Goal: Browse casually: Explore the website without a specific task or goal

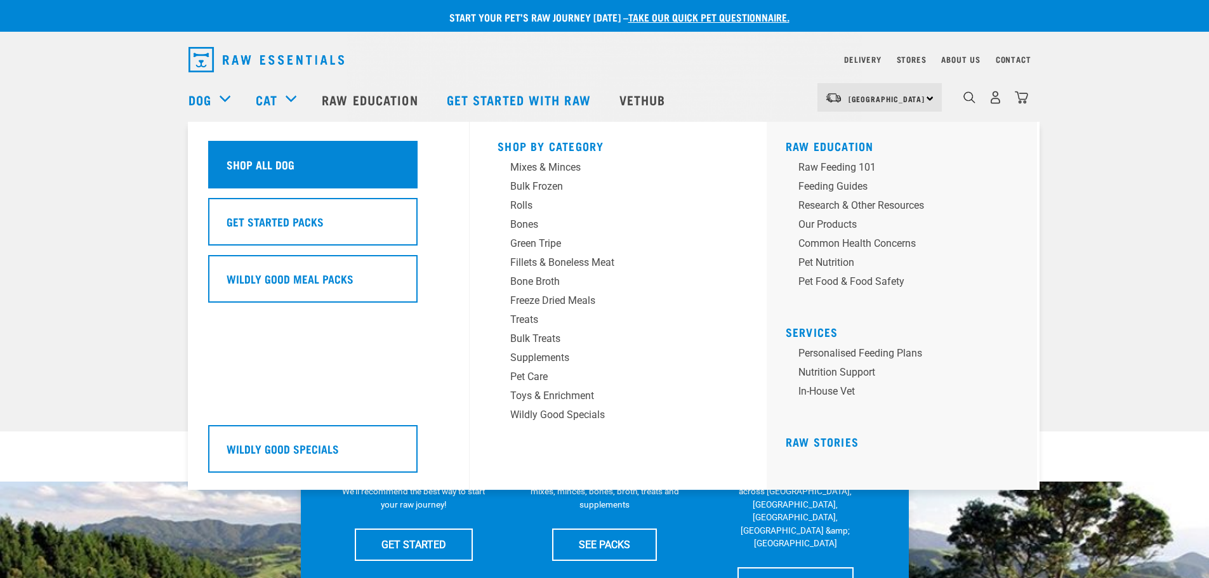
click at [237, 162] on h5 "Shop All Dog" at bounding box center [261, 164] width 68 height 17
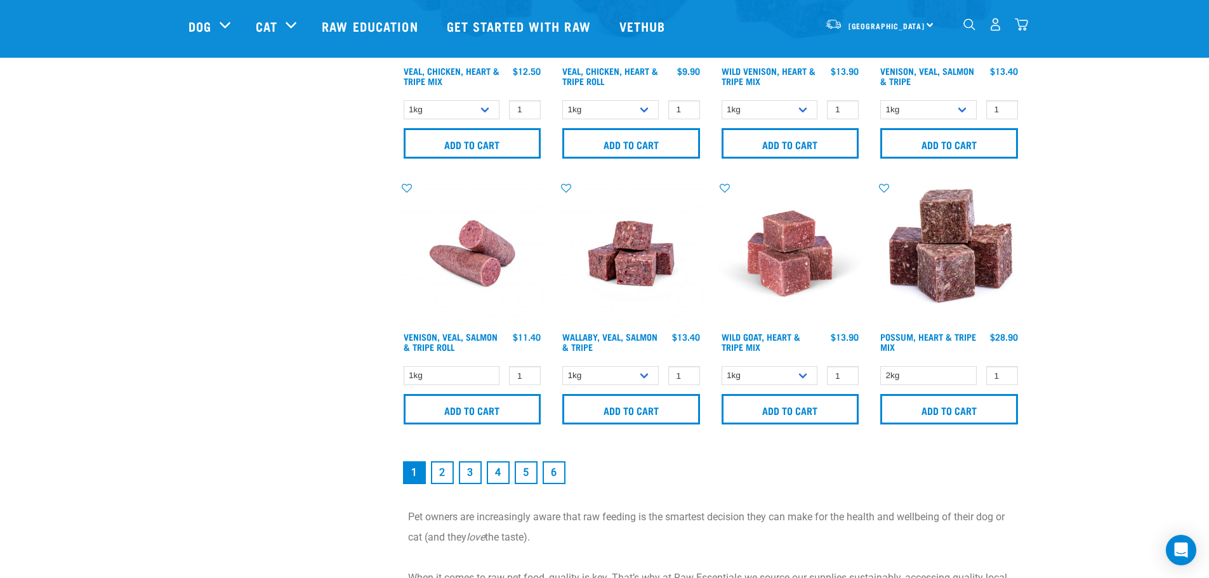
scroll to position [2095, 0]
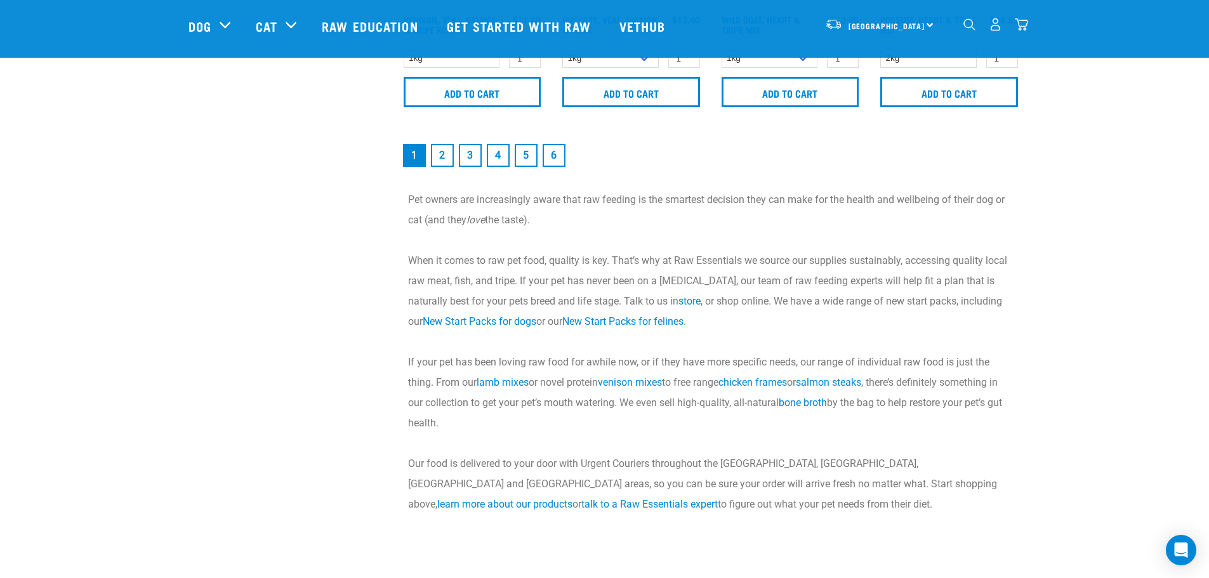
click at [446, 150] on link "2" at bounding box center [442, 155] width 23 height 23
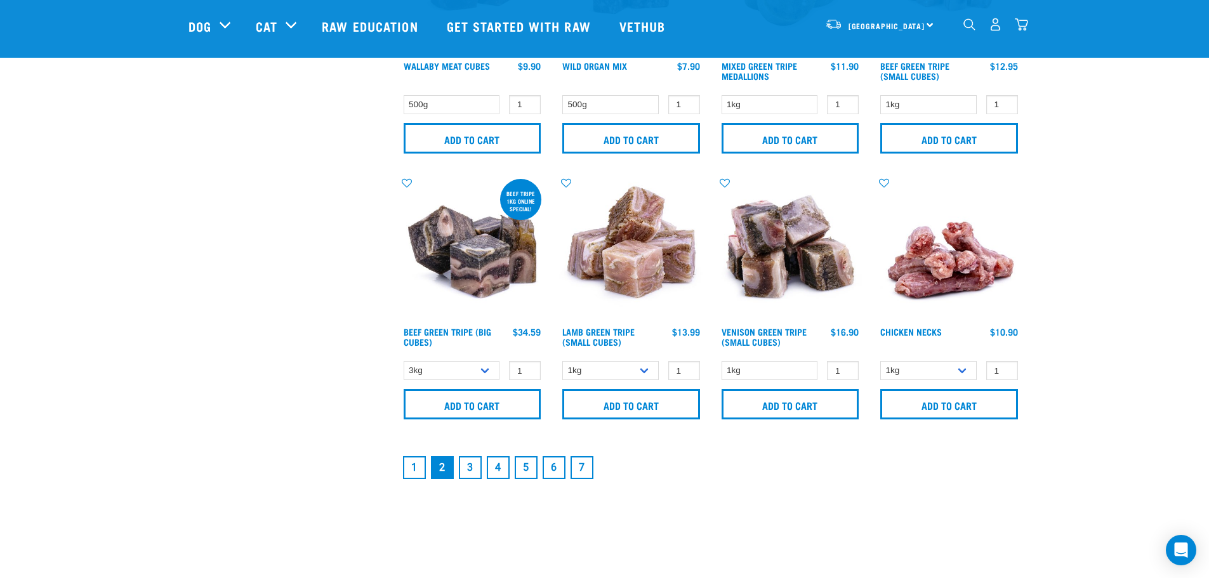
scroll to position [2031, 0]
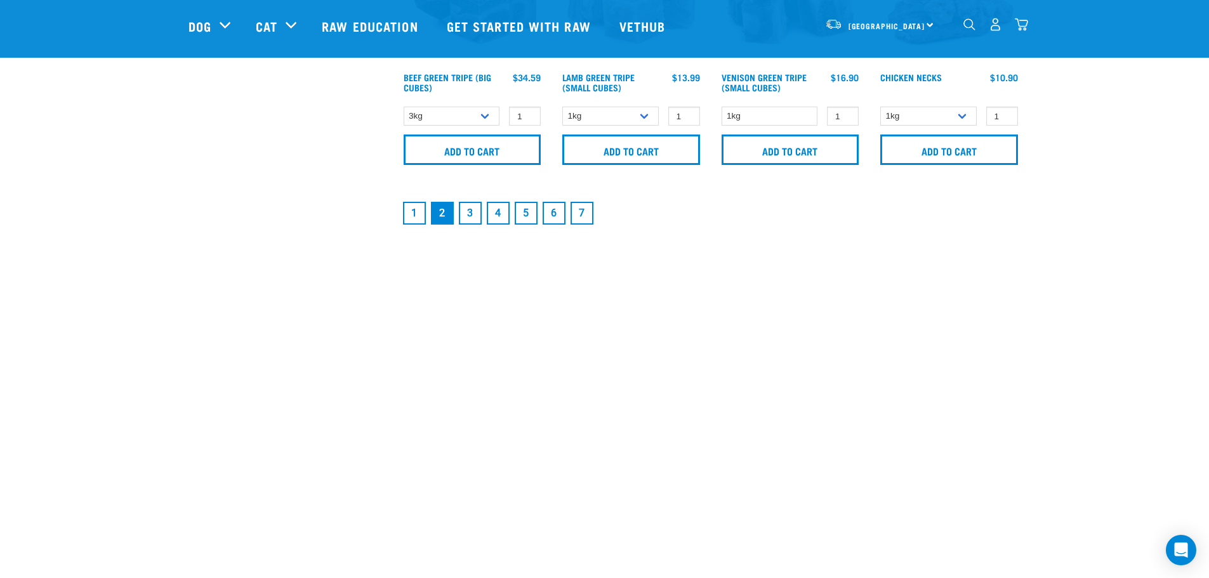
click at [471, 215] on link "3" at bounding box center [470, 213] width 23 height 23
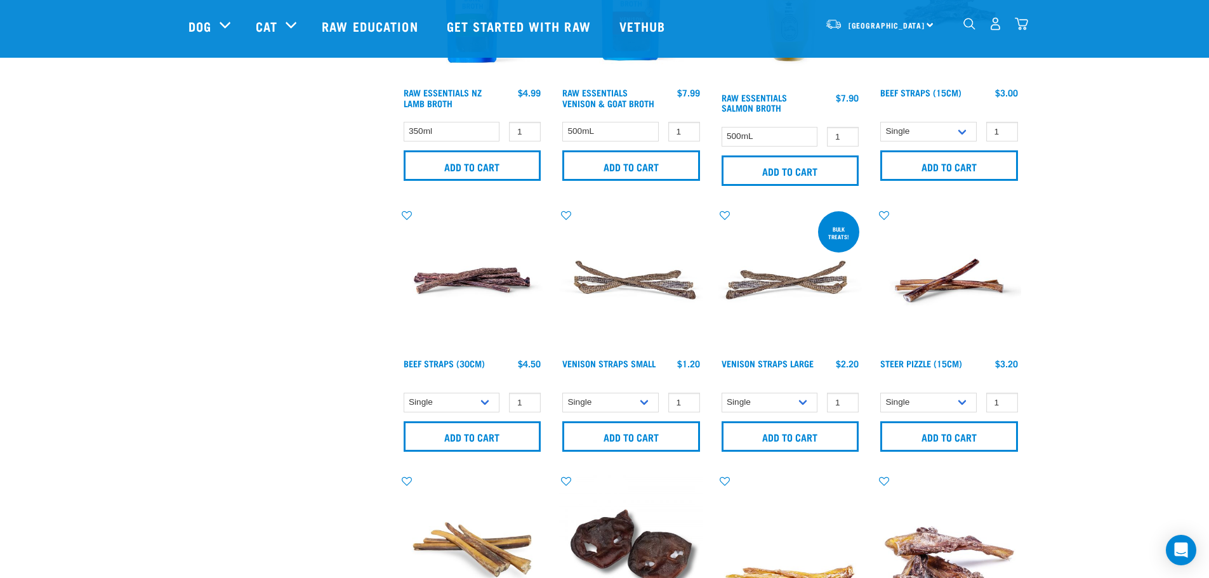
scroll to position [952, 0]
click at [770, 395] on select "Single 25 per pack" at bounding box center [770, 402] width 96 height 20
click at [637, 402] on select "Single 25 per pack" at bounding box center [610, 402] width 96 height 20
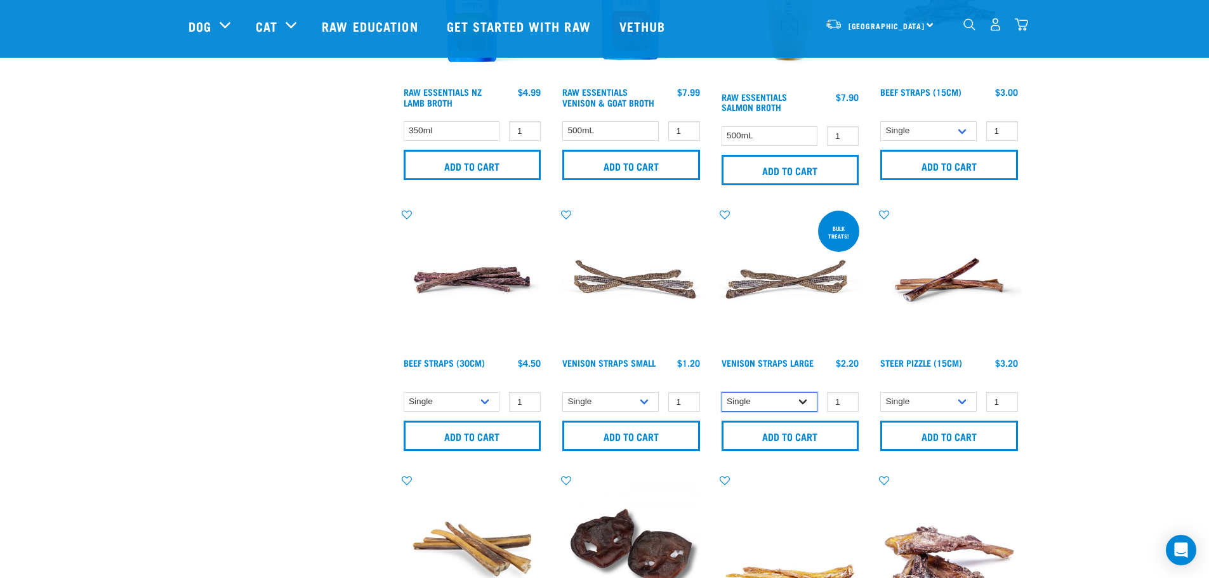
click at [757, 403] on select "Single 25 per pack" at bounding box center [770, 402] width 96 height 20
click at [1183, 348] on div "Start your pet’s raw journey today – take our quick pet questionnaire. Delivery…" at bounding box center [604, 179] width 1209 height 2263
click at [1080, 274] on div "Start your pet’s raw journey today – take our quick pet questionnaire. Delivery…" at bounding box center [604, 179] width 1209 height 2263
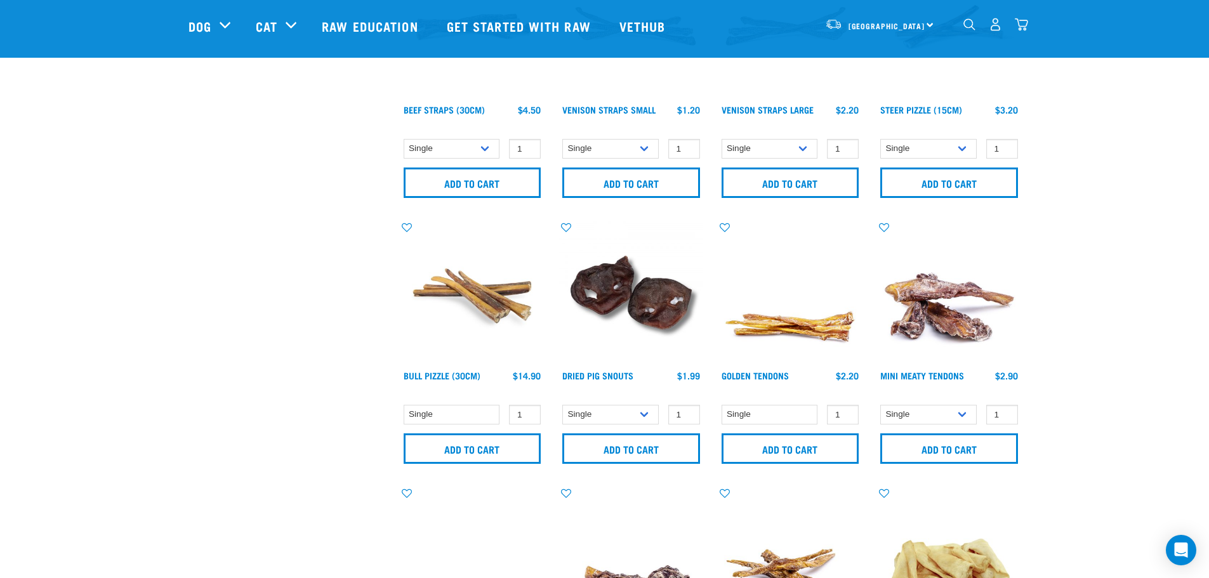
scroll to position [1206, 0]
click at [463, 413] on select "Single" at bounding box center [452, 414] width 96 height 20
drag, startPoint x: 463, startPoint y: 413, endPoint x: 472, endPoint y: 410, distance: 9.4
click at [463, 413] on select "Single" at bounding box center [452, 414] width 96 height 20
click at [607, 409] on select "Single 10 per pack 25 per pack" at bounding box center [610, 414] width 96 height 20
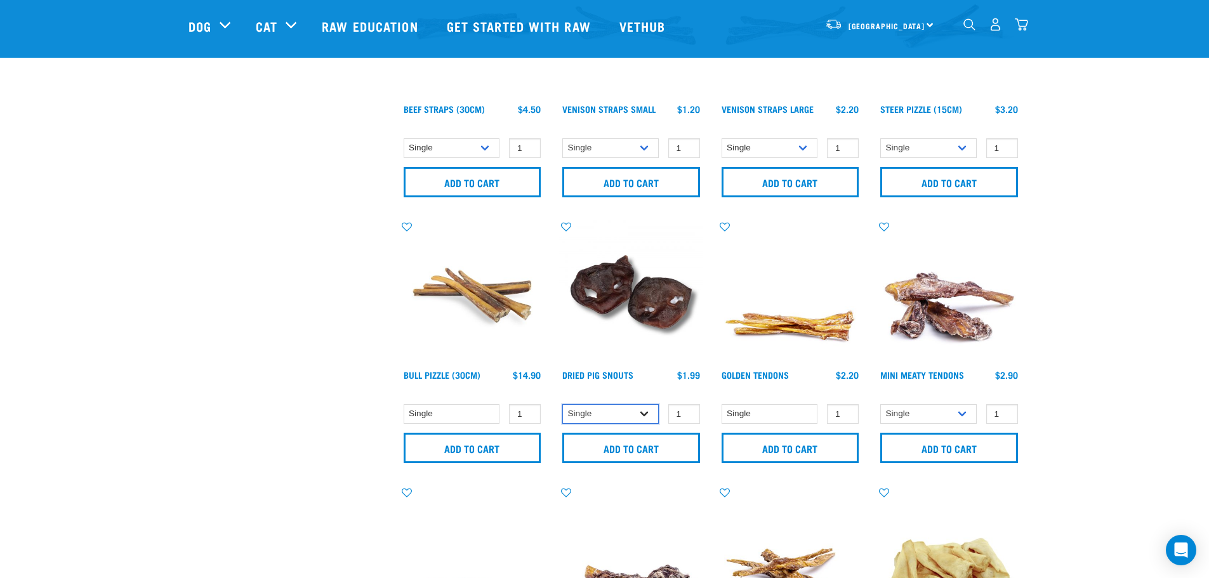
click at [607, 409] on select "Single 10 per pack 25 per pack" at bounding box center [610, 414] width 96 height 20
click at [807, 406] on select "Single" at bounding box center [770, 414] width 96 height 20
click at [793, 404] on div "Single 1 0 100 0 100 0 100" at bounding box center [791, 414] width 144 height 22
click at [913, 415] on select "Single 10 per pack" at bounding box center [928, 414] width 96 height 20
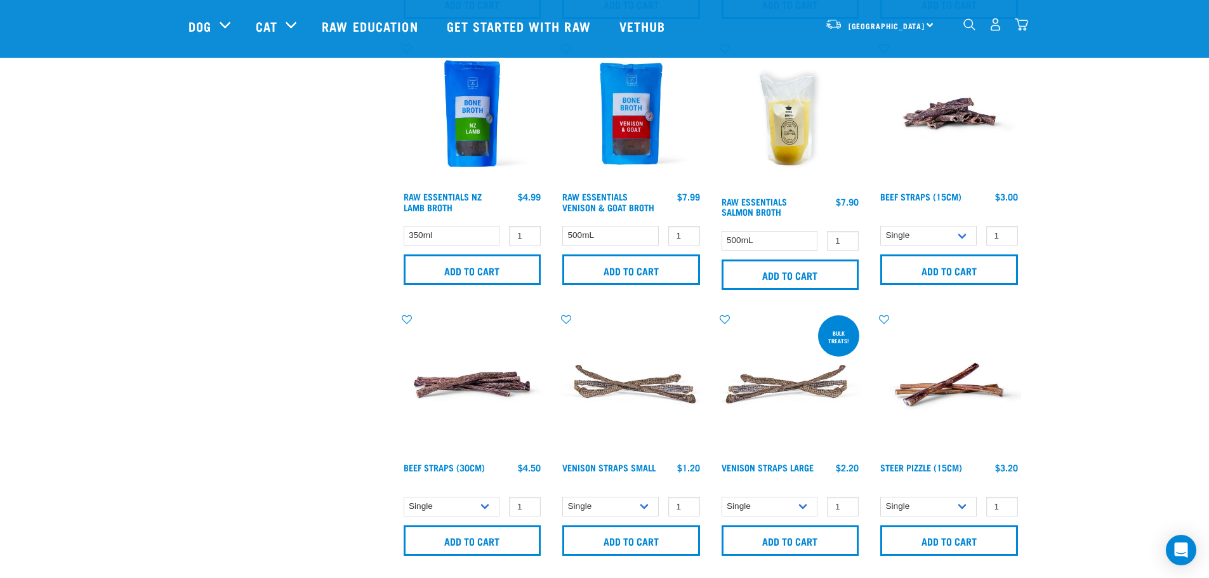
scroll to position [825, 0]
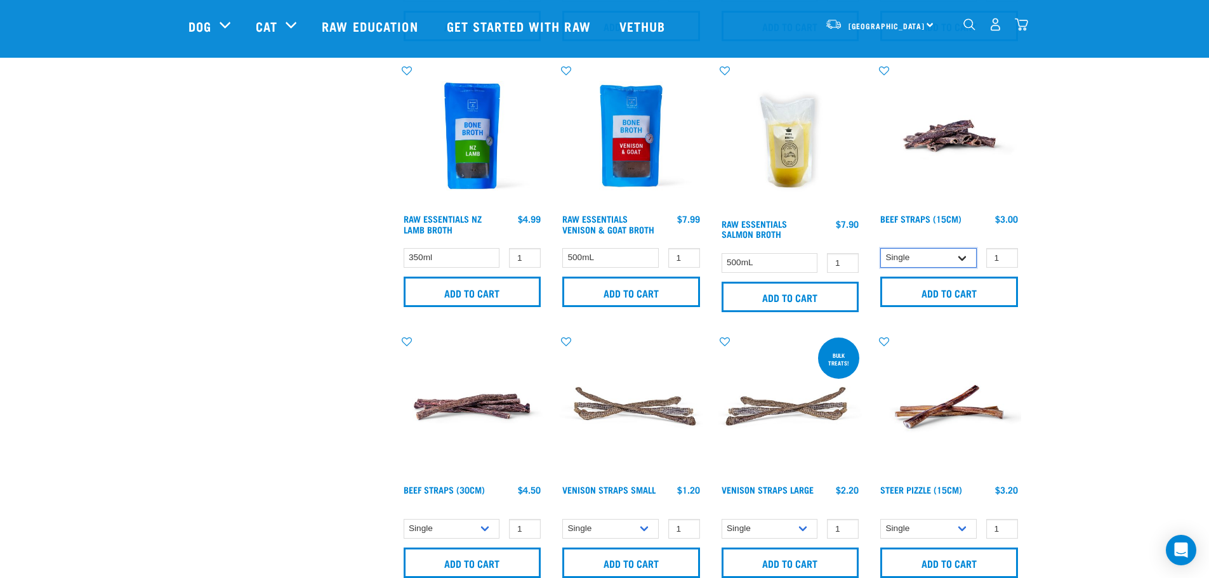
click at [929, 260] on select "Single 6 per pack 25 per pack" at bounding box center [928, 258] width 96 height 20
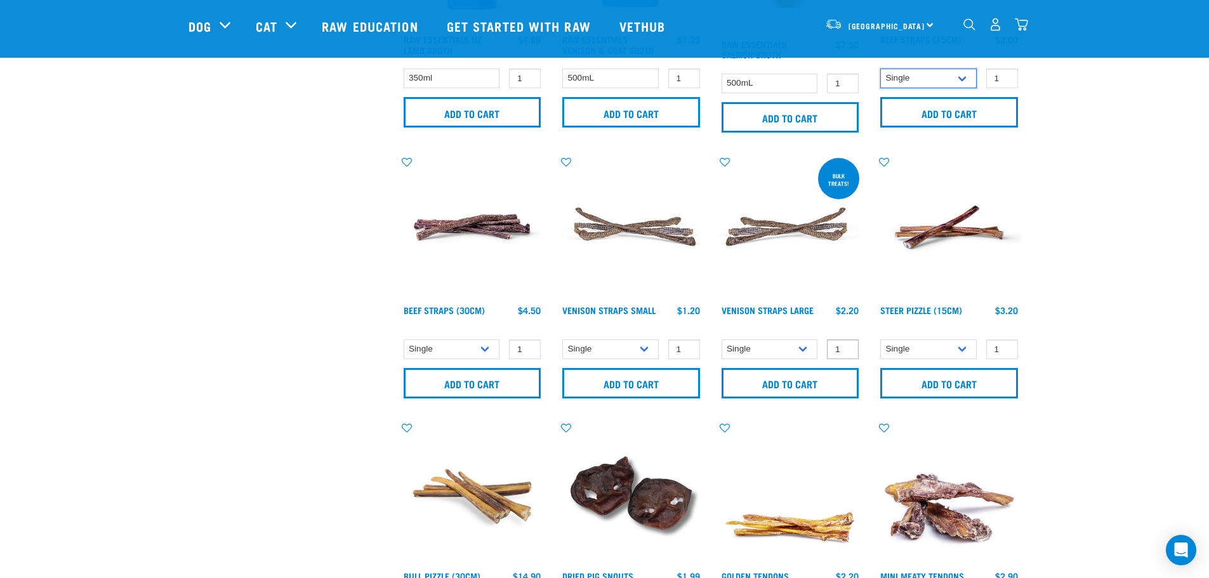
scroll to position [1016, 0]
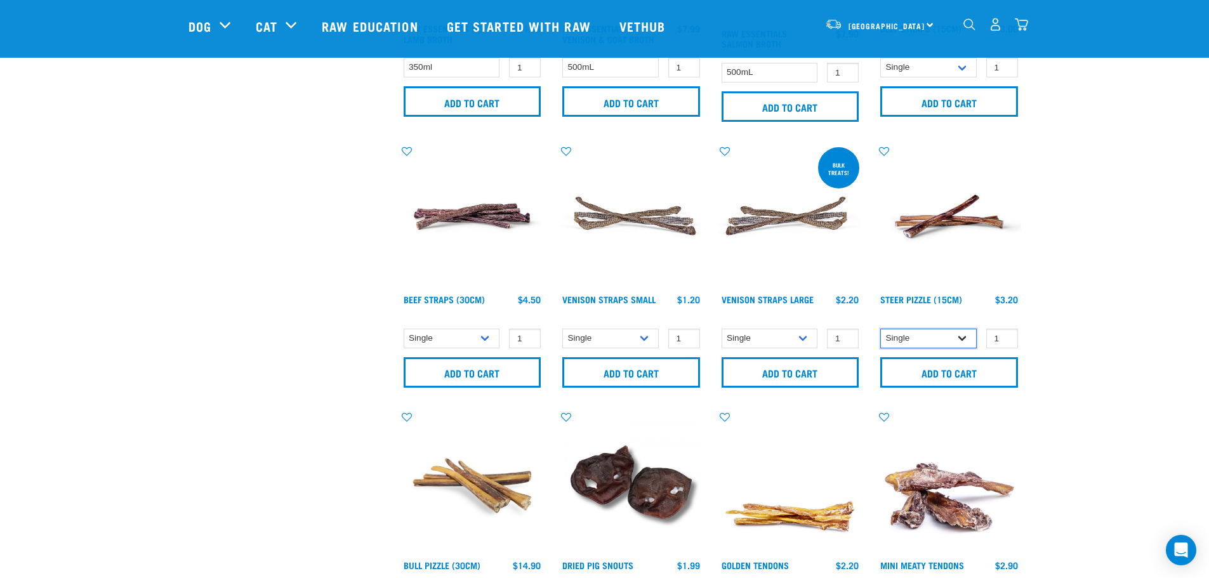
click at [941, 329] on select "Single 50 per pack" at bounding box center [928, 339] width 96 height 20
drag, startPoint x: 940, startPoint y: 329, endPoint x: 949, endPoint y: 329, distance: 8.9
click at [940, 329] on select "Single 50 per pack" at bounding box center [928, 339] width 96 height 20
click at [1155, 331] on div "Start your pet’s raw journey today – take our quick pet questionnaire. Delivery…" at bounding box center [604, 115] width 1209 height 2263
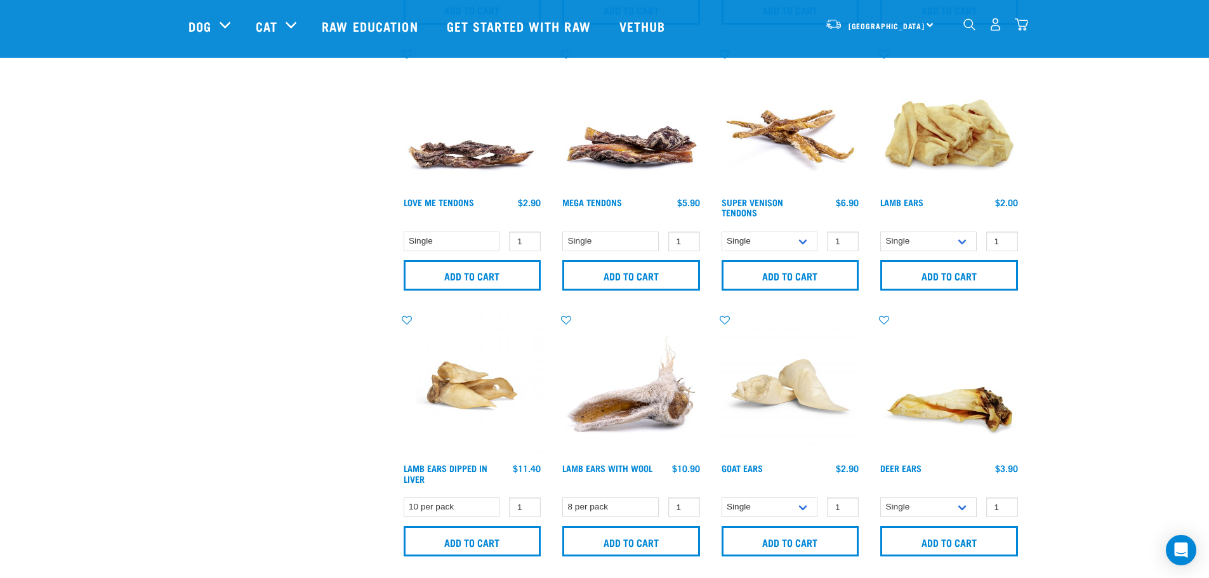
scroll to position [1650, 0]
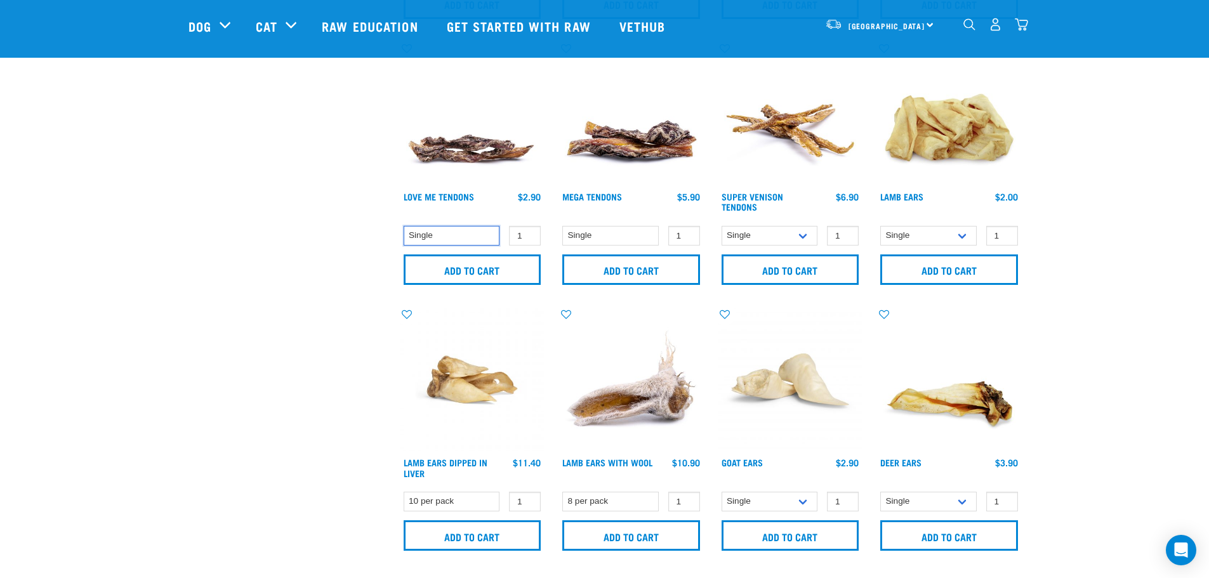
click at [447, 233] on select "Single" at bounding box center [452, 236] width 96 height 20
click at [448, 232] on select "Single" at bounding box center [452, 236] width 96 height 20
click at [594, 240] on select "Single" at bounding box center [610, 236] width 96 height 20
drag, startPoint x: 594, startPoint y: 238, endPoint x: 673, endPoint y: 232, distance: 79.0
click at [594, 238] on select "Single" at bounding box center [610, 236] width 96 height 20
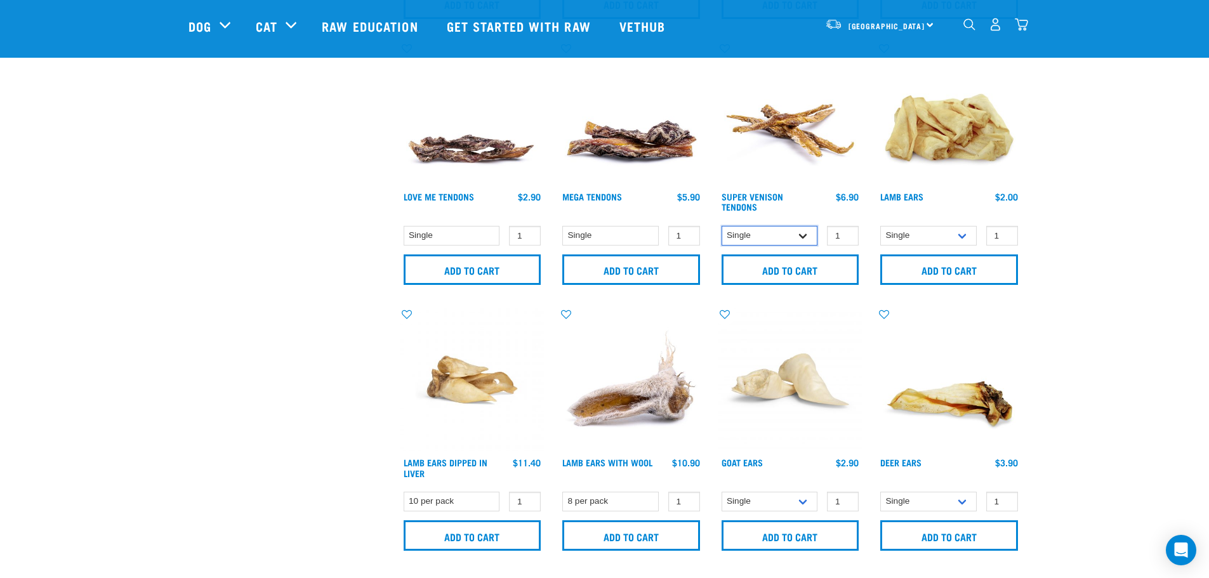
click at [761, 233] on select "Single 10 per pack" at bounding box center [770, 236] width 96 height 20
click at [884, 236] on select "Single 10 per pack" at bounding box center [928, 236] width 96 height 20
click at [889, 236] on select "Single 10 per pack" at bounding box center [928, 236] width 96 height 20
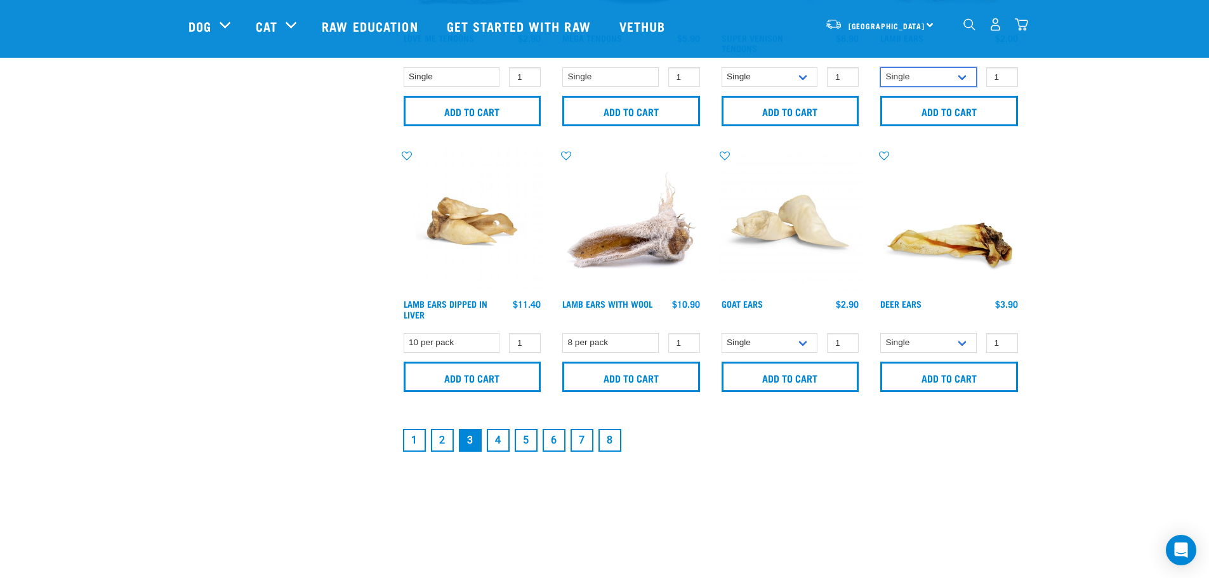
scroll to position [1968, 0]
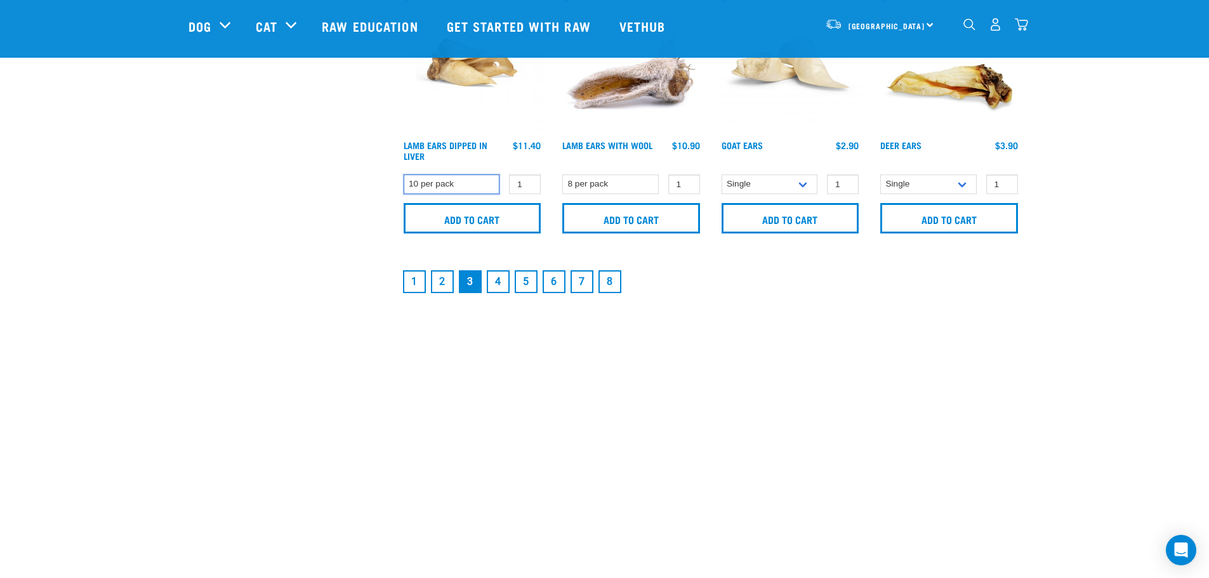
click at [432, 188] on select "10 per pack" at bounding box center [452, 185] width 96 height 20
drag, startPoint x: 433, startPoint y: 187, endPoint x: 548, endPoint y: 182, distance: 115.0
click at [434, 187] on select "10 per pack" at bounding box center [452, 185] width 96 height 20
click at [744, 183] on select "Single 10 per pack" at bounding box center [770, 185] width 96 height 20
drag, startPoint x: 744, startPoint y: 183, endPoint x: 752, endPoint y: 182, distance: 7.6
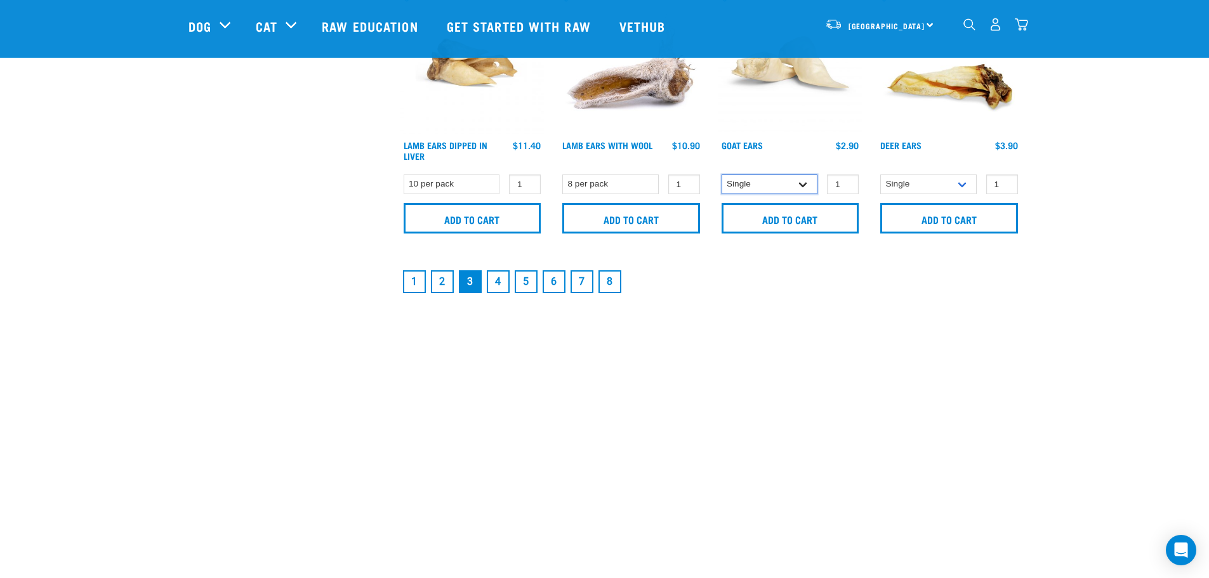
click at [744, 183] on select "Single 10 per pack" at bounding box center [770, 185] width 96 height 20
click at [904, 182] on select "Single 3 per pack 10 per pack" at bounding box center [928, 185] width 96 height 20
click at [902, 182] on select "Single 3 per pack 10 per pack" at bounding box center [928, 185] width 96 height 20
click at [496, 281] on link "4" at bounding box center [498, 281] width 23 height 23
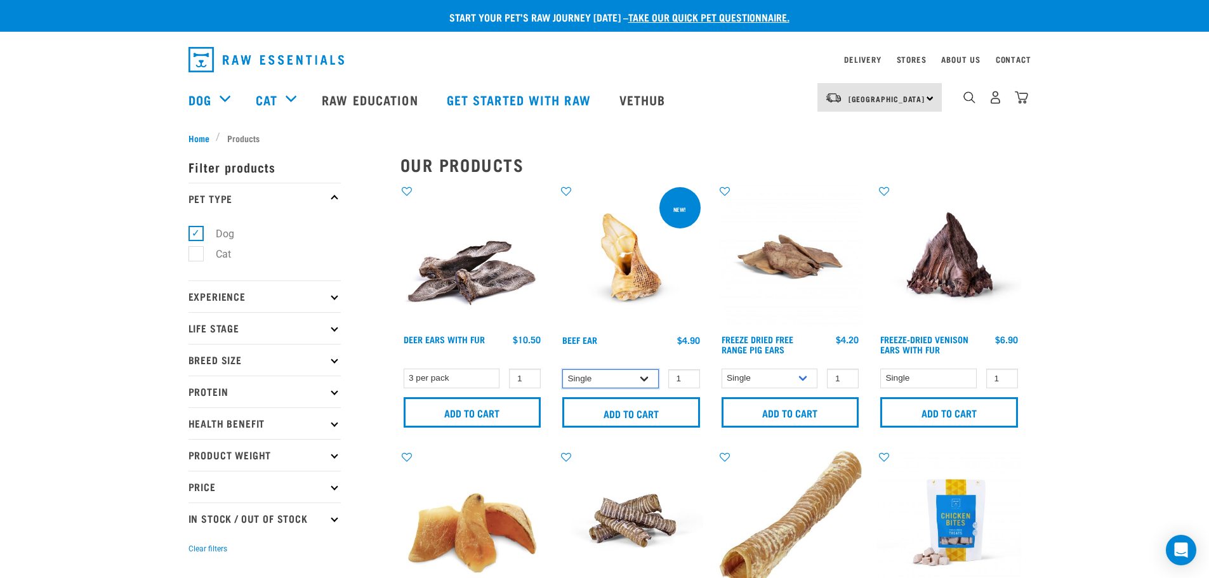
click at [613, 378] on select "Single 10 per pack 25 per pack" at bounding box center [610, 379] width 96 height 20
click at [751, 372] on select "Single 6 per pack" at bounding box center [770, 379] width 96 height 20
click at [755, 372] on select "Single 6 per pack" at bounding box center [770, 379] width 96 height 20
click at [919, 378] on select "Single" at bounding box center [928, 379] width 96 height 20
click at [908, 378] on select "Single" at bounding box center [928, 379] width 96 height 20
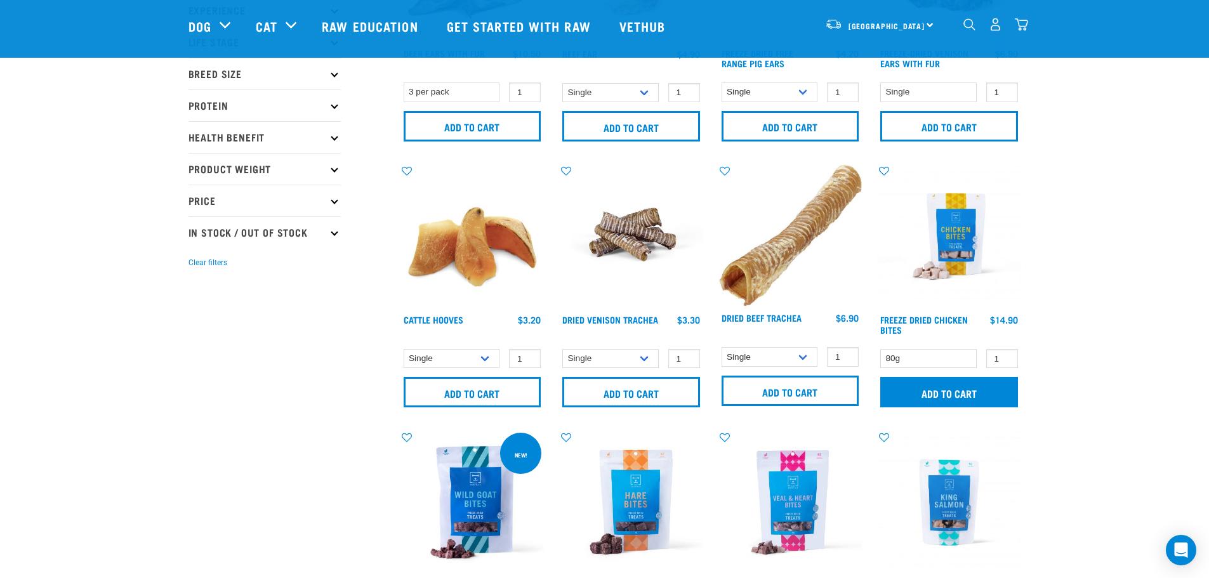
scroll to position [254, 0]
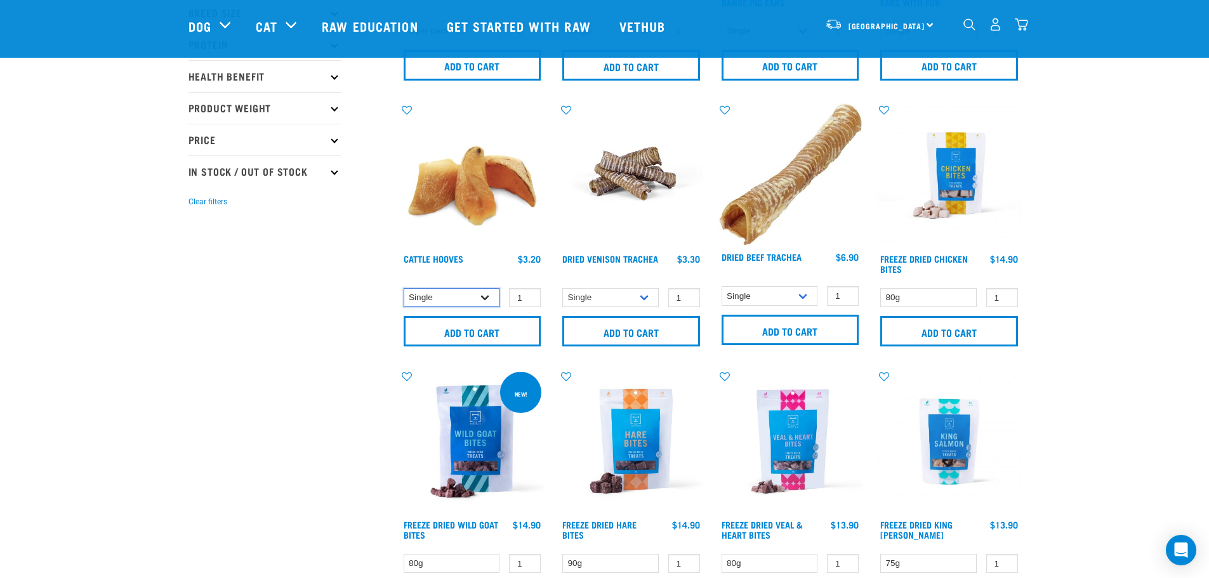
click at [459, 294] on select "Single 10 per pack Bulk (30 pack)" at bounding box center [452, 298] width 96 height 20
click at [460, 294] on select "Single 10 per pack Bulk (30 pack)" at bounding box center [452, 298] width 96 height 20
click at [458, 291] on select "Single 10 per pack Bulk (30 pack)" at bounding box center [452, 298] width 96 height 20
click at [481, 298] on select "Single 10 per pack Bulk (30 pack)" at bounding box center [452, 298] width 96 height 20
click at [587, 302] on select "Single 10 per pack 25 per pack" at bounding box center [610, 298] width 96 height 20
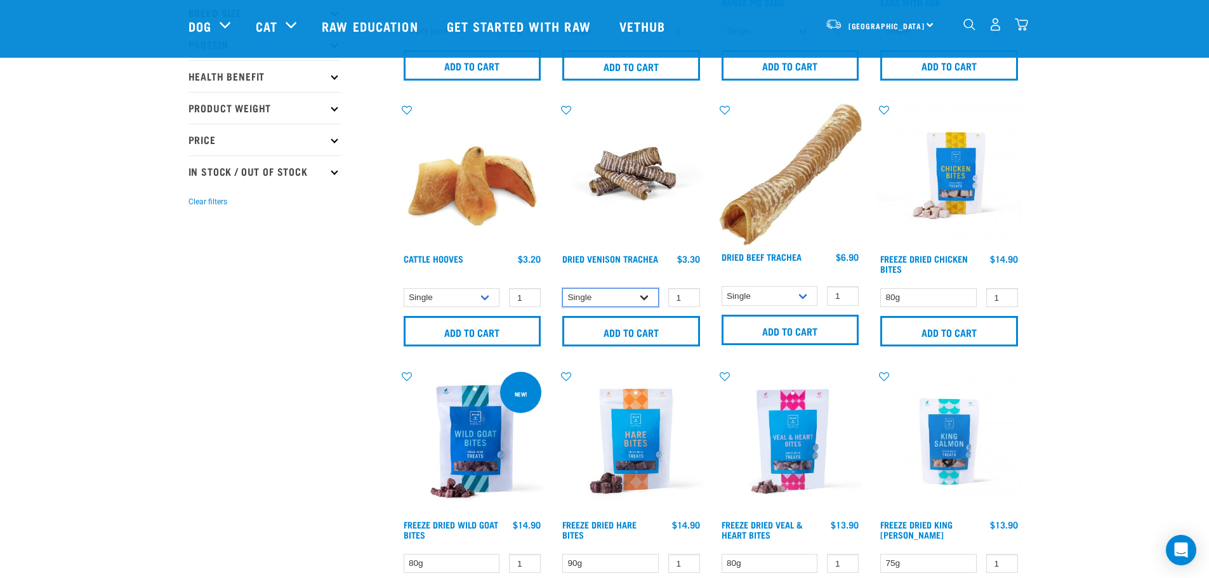
drag, startPoint x: 592, startPoint y: 301, endPoint x: 635, endPoint y: 300, distance: 43.2
click at [592, 301] on select "Single 10 per pack 25 per pack" at bounding box center [610, 298] width 96 height 20
click at [757, 298] on select "Single 10 per pack" at bounding box center [770, 296] width 96 height 20
click at [756, 298] on select "Single 10 per pack" at bounding box center [770, 296] width 96 height 20
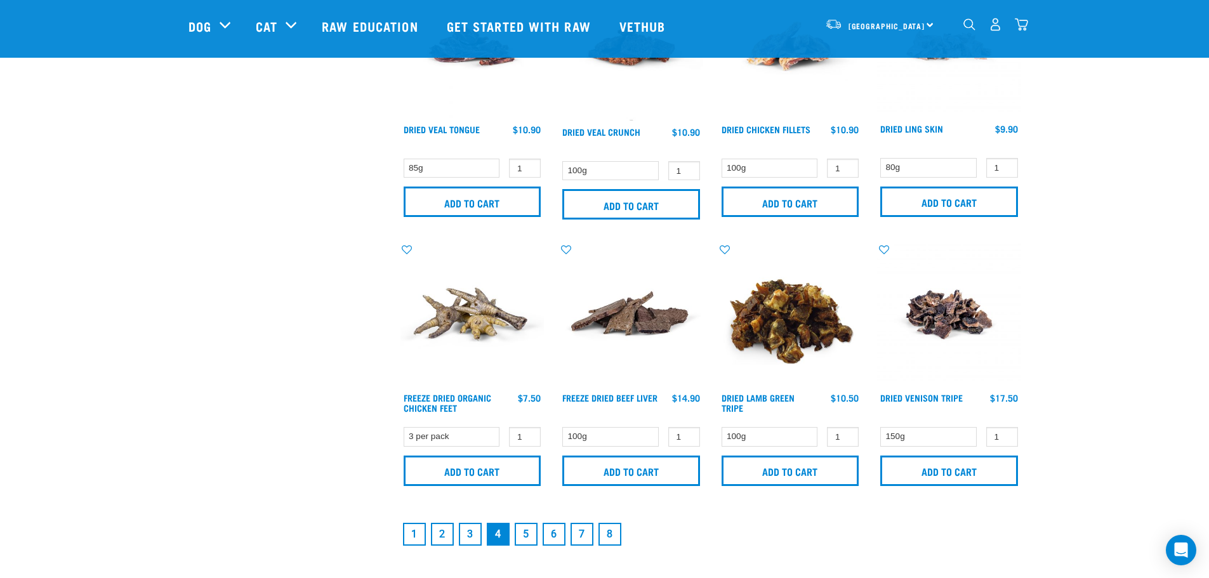
scroll to position [1841, 0]
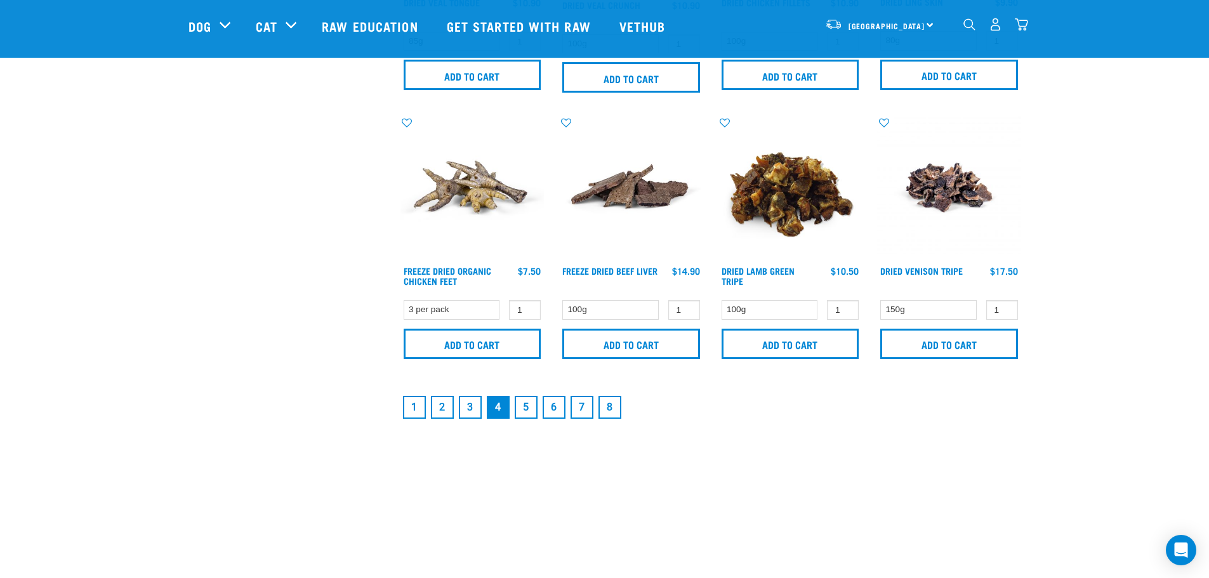
click at [523, 405] on link "5" at bounding box center [526, 407] width 23 height 23
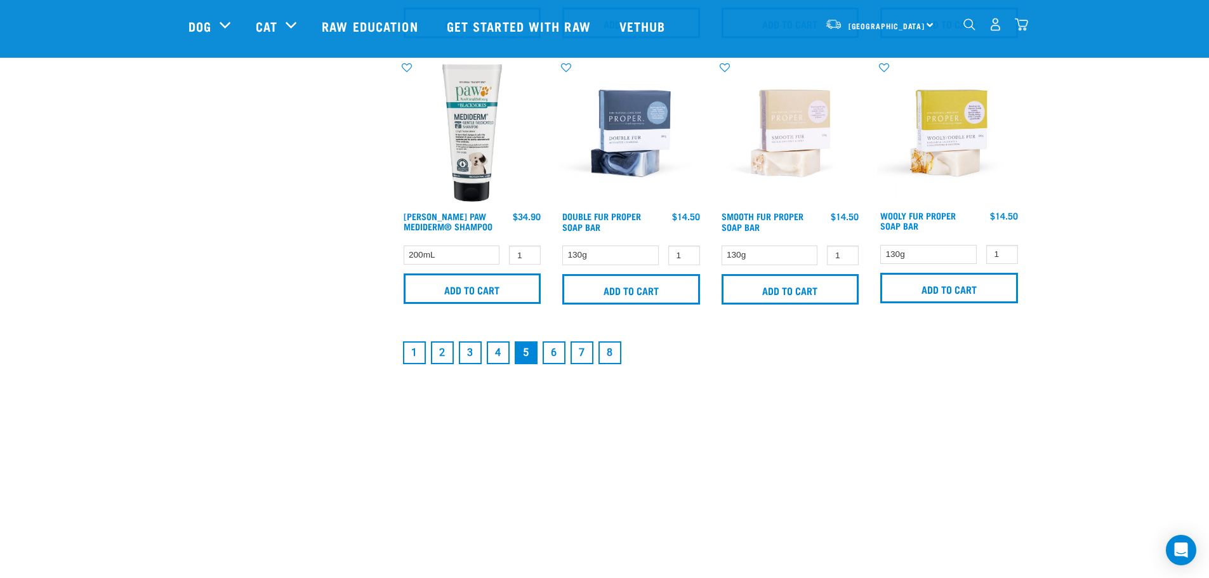
scroll to position [2031, 0]
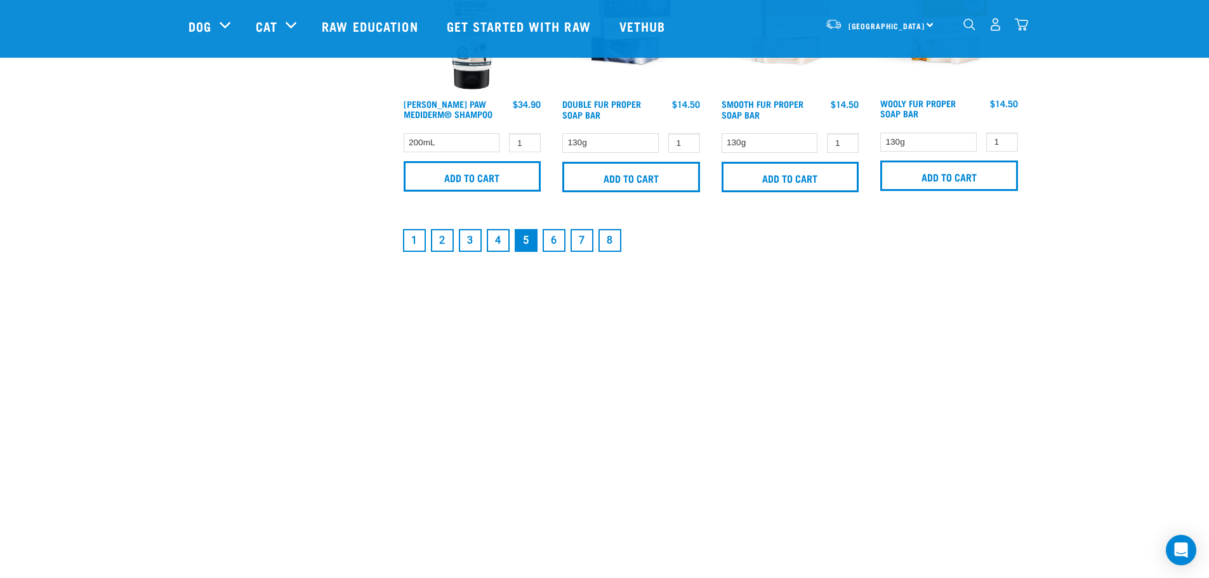
click at [556, 235] on link "6" at bounding box center [554, 240] width 23 height 23
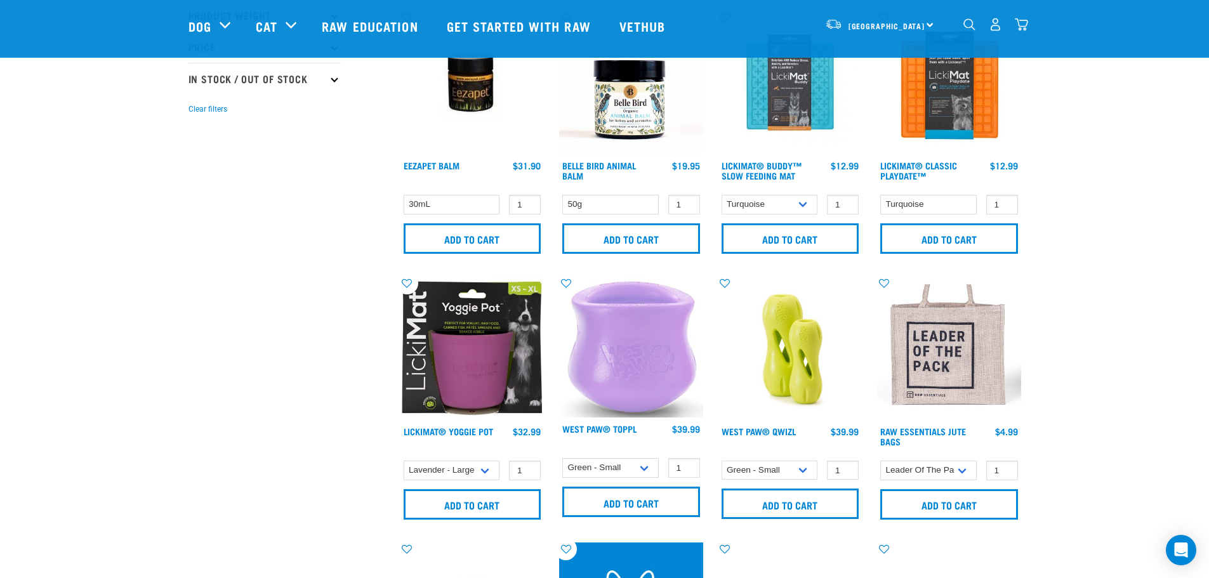
scroll to position [508, 0]
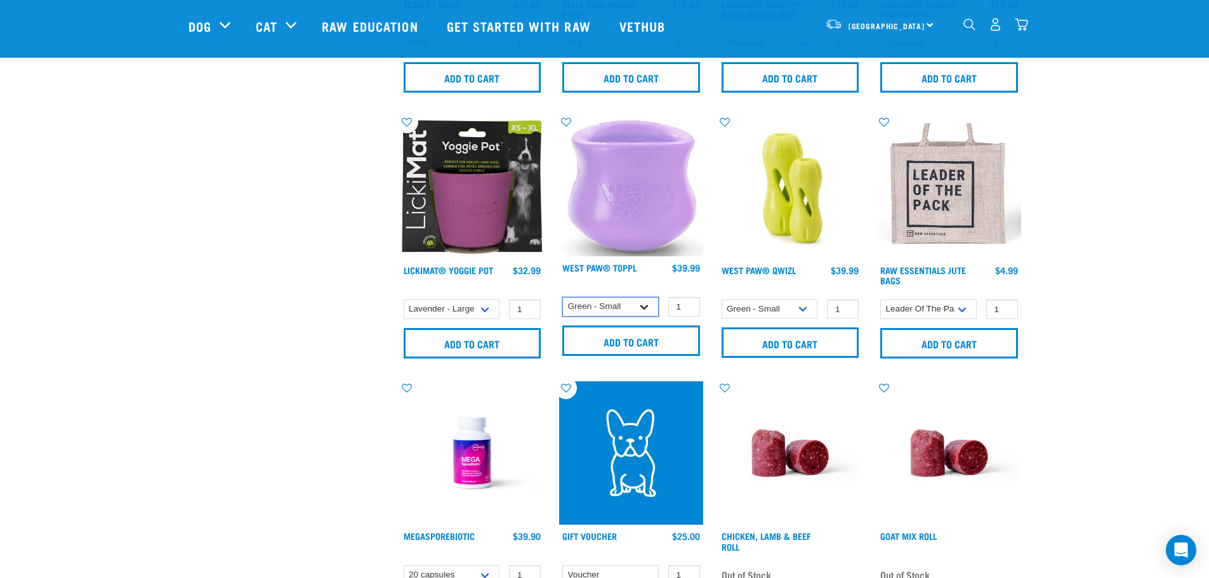
drag, startPoint x: 617, startPoint y: 307, endPoint x: 630, endPoint y: 305, distance: 13.4
click at [623, 306] on select "Green - Small Lavender - Large" at bounding box center [610, 307] width 96 height 20
click at [771, 311] on select "Green - Small Aqua - Large" at bounding box center [770, 310] width 96 height 20
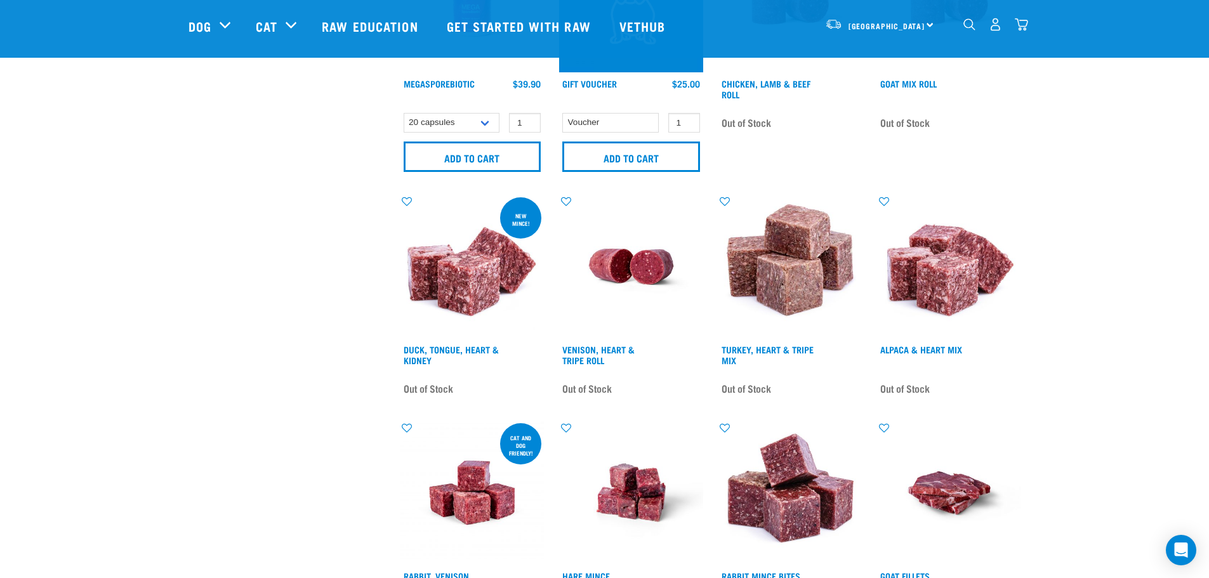
scroll to position [952, 0]
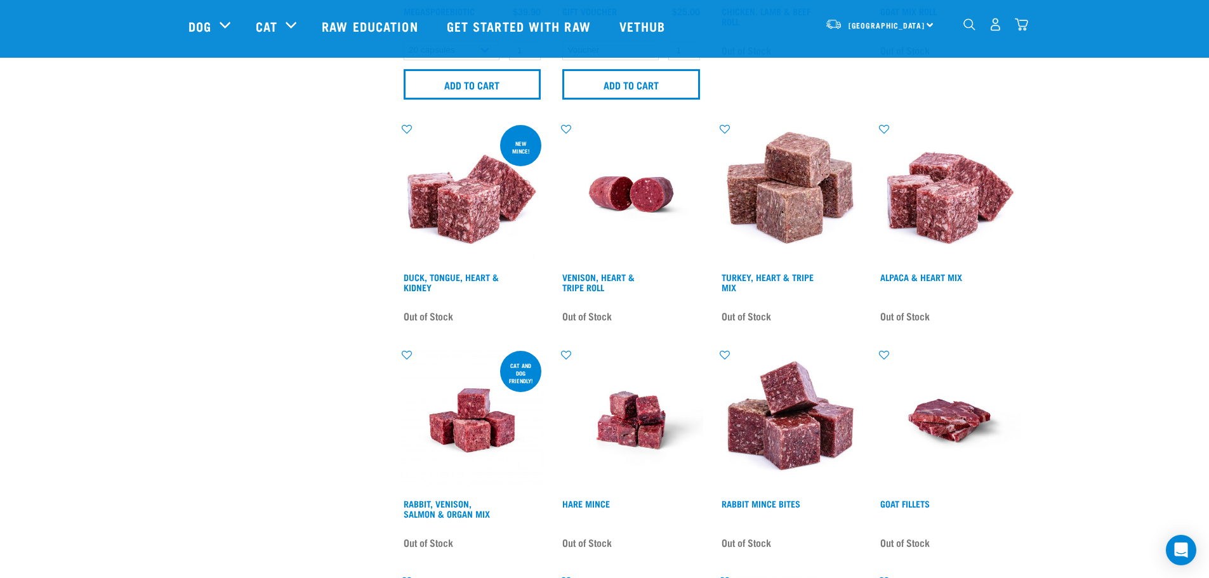
scroll to position [1553, 0]
